Goal: Transaction & Acquisition: Obtain resource

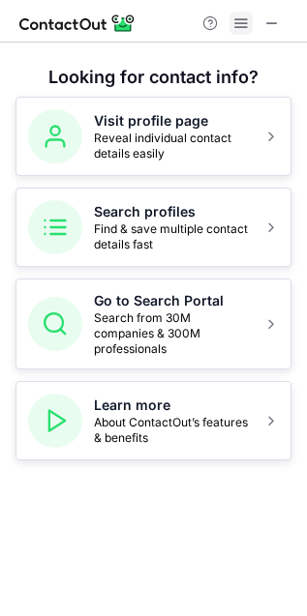
click at [233, 24] on span at bounding box center [240, 22] width 15 height 15
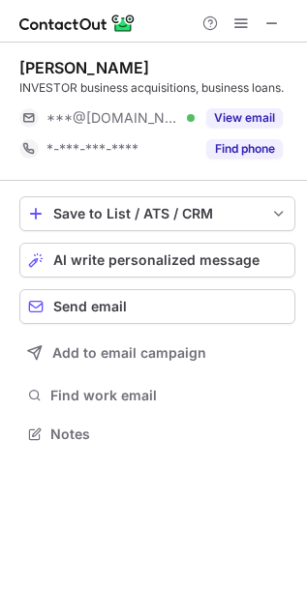
scroll to position [421, 307]
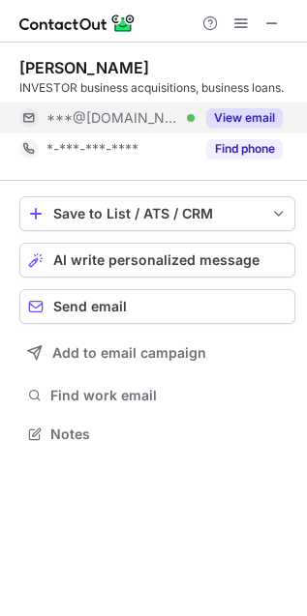
click at [238, 117] on button "View email" at bounding box center [244, 117] width 76 height 19
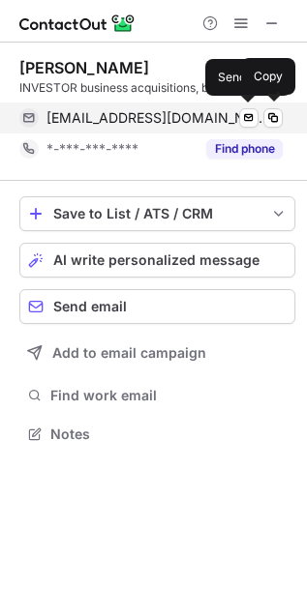
click at [179, 113] on span "jonrealtor@yahoo.com" at bounding box center [157, 117] width 222 height 17
click at [211, 118] on div "jonrealtor@yahoo.com Verified" at bounding box center [164, 117] width 236 height 17
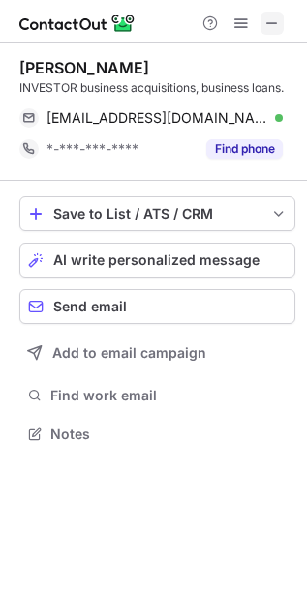
click at [277, 20] on span at bounding box center [271, 22] width 15 height 15
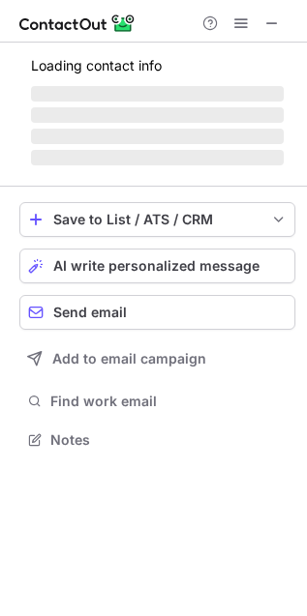
scroll to position [437, 307]
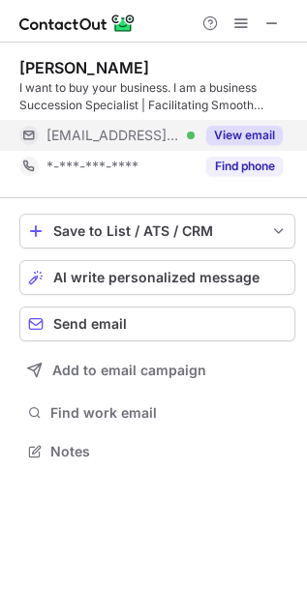
click at [179, 124] on div "***@kvacpa.com Verified" at bounding box center [106, 135] width 175 height 31
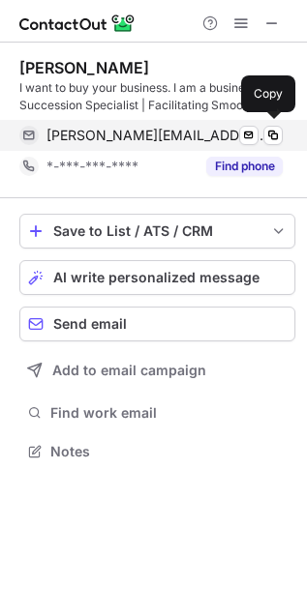
click at [141, 133] on span "dave@kvacpa.com" at bounding box center [157, 135] width 222 height 17
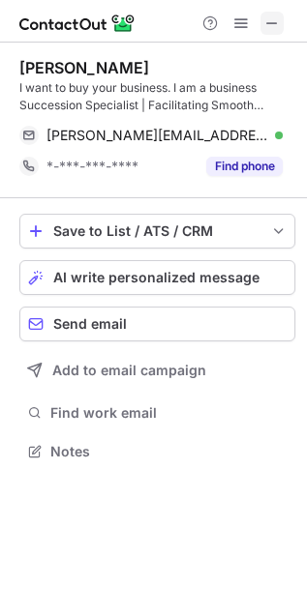
click at [277, 20] on span at bounding box center [271, 22] width 15 height 15
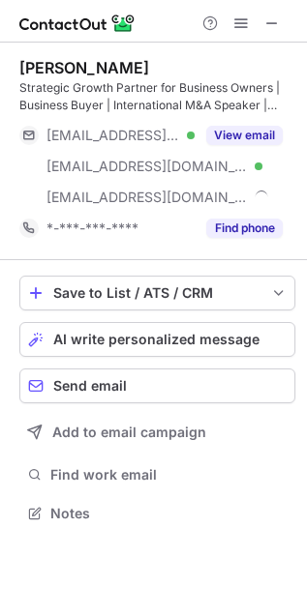
scroll to position [499, 307]
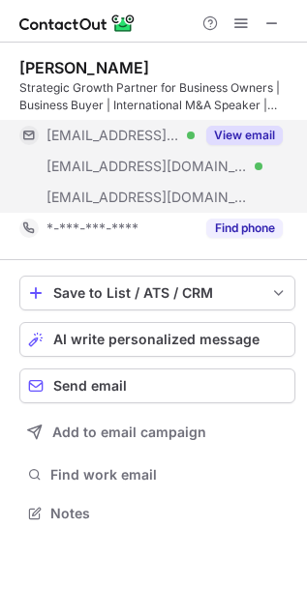
click at [201, 148] on div "View email" at bounding box center [238, 135] width 88 height 31
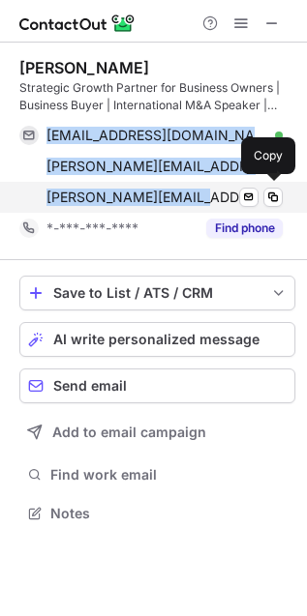
drag, startPoint x: 40, startPoint y: 132, endPoint x: 179, endPoint y: 193, distance: 152.4
click at [179, 193] on div "linkedin@f-all.co.uk Verified Send email Copy jamie@deltabit.co.uk Verified Sen…" at bounding box center [150, 166] width 263 height 93
copy div "linkedin@f-all.co.uk Verified Send email Copy jamie@deltabit.co.uk Verified Sen…"
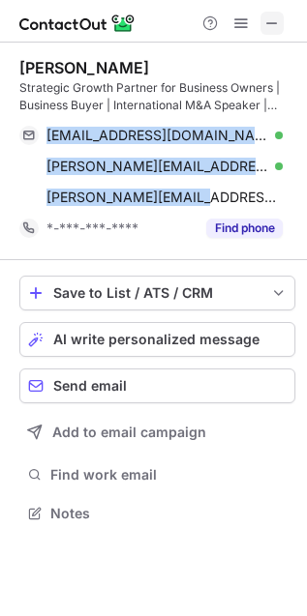
click at [277, 21] on span at bounding box center [271, 22] width 15 height 15
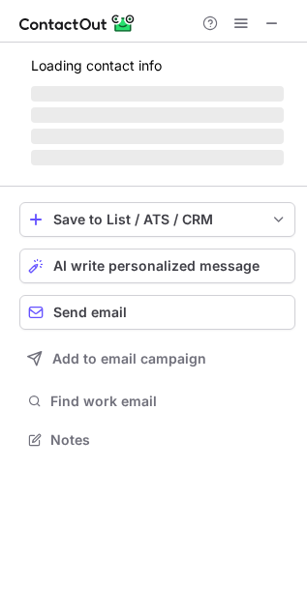
scroll to position [437, 307]
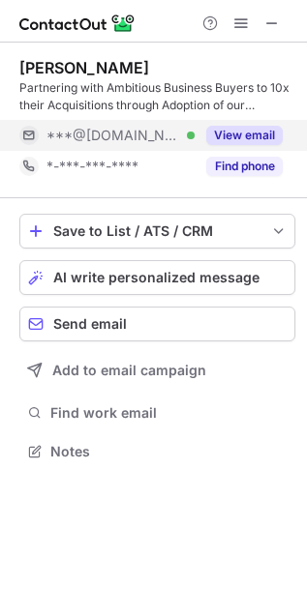
click at [185, 133] on div "***@hotmail.com Verified" at bounding box center [120, 135] width 148 height 17
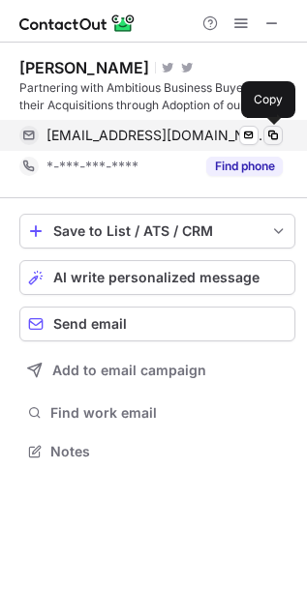
click at [268, 133] on span at bounding box center [272, 135] width 15 height 15
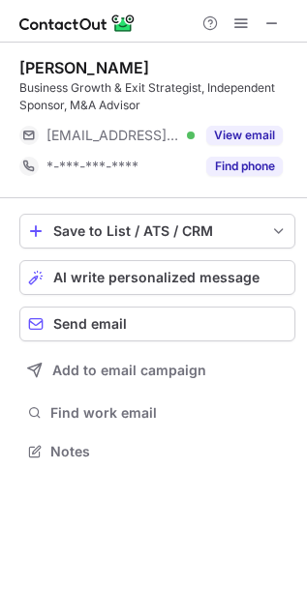
scroll to position [437, 307]
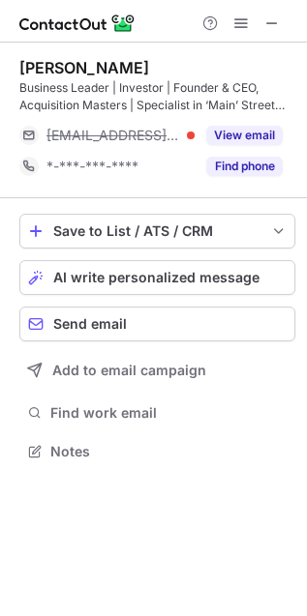
scroll to position [437, 307]
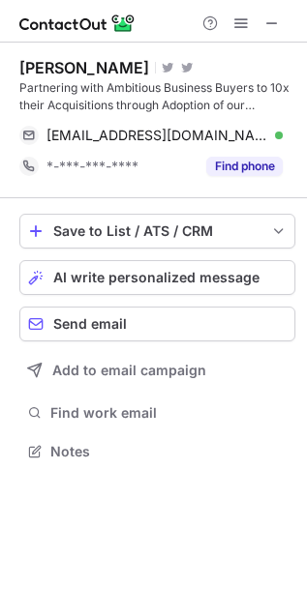
scroll to position [437, 307]
click at [282, 15] on button at bounding box center [271, 23] width 23 height 23
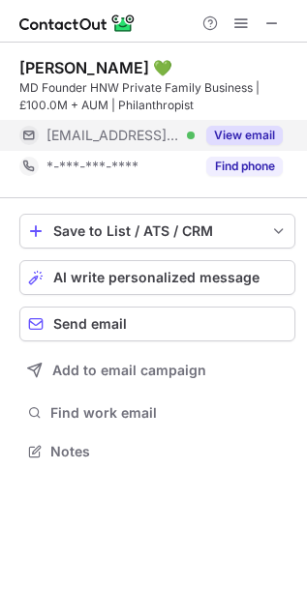
click at [122, 135] on span "***@bgh.ltd" at bounding box center [112, 135] width 133 height 17
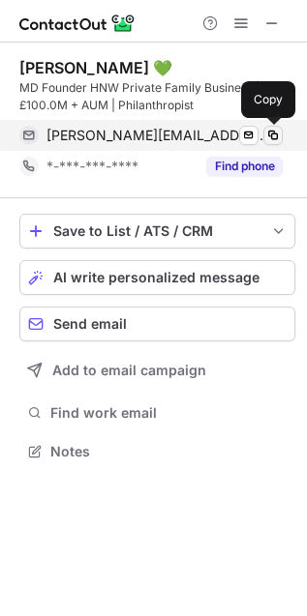
click at [269, 136] on span at bounding box center [272, 135] width 15 height 15
